Goal: Task Accomplishment & Management: Use online tool/utility

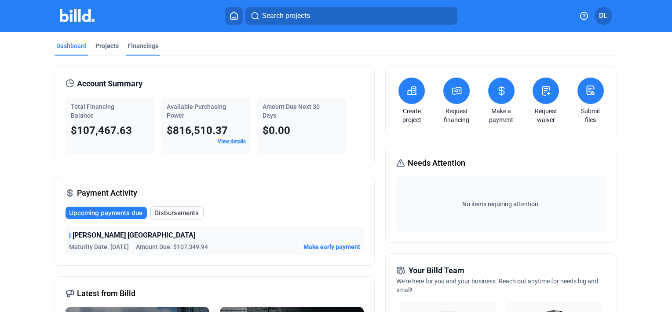
click at [132, 44] on div "Financings" at bounding box center [143, 45] width 31 height 9
